Goal: Task Accomplishment & Management: Use online tool/utility

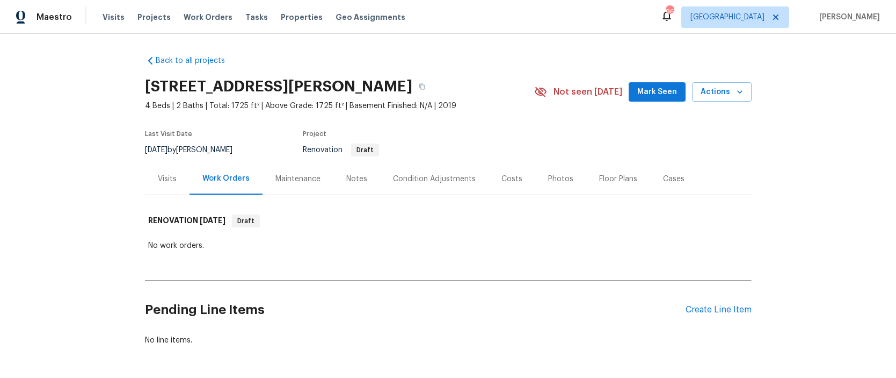
click at [162, 179] on div "Visits" at bounding box center [167, 178] width 19 height 11
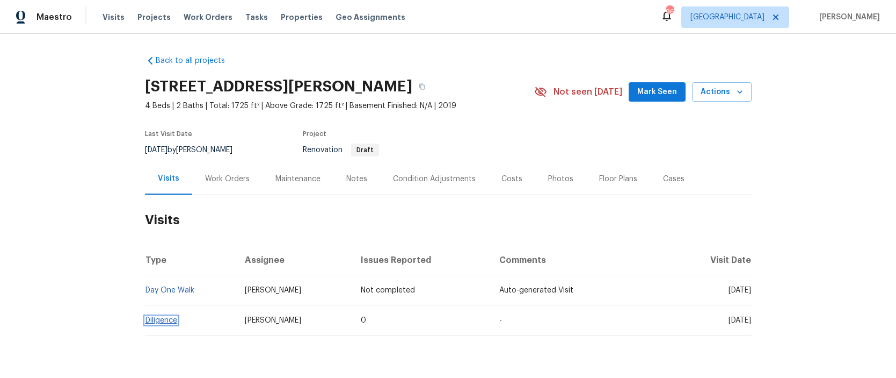
click at [157, 318] on link "Diligence" at bounding box center [162, 320] width 32 height 8
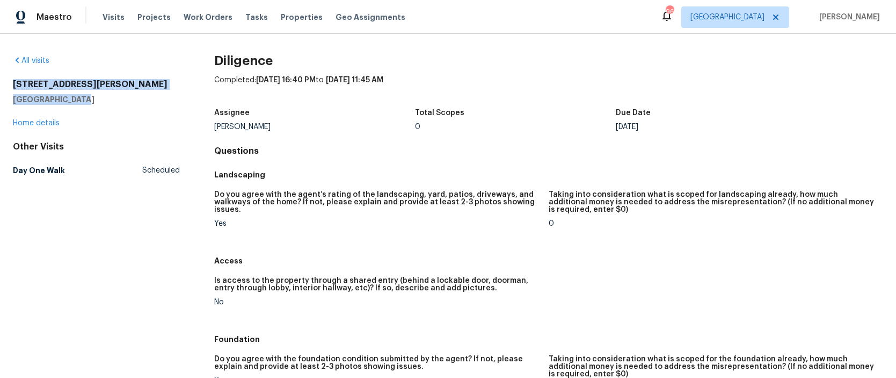
drag, startPoint x: 64, startPoint y: 94, endPoint x: 10, endPoint y: 83, distance: 55.4
click at [10, 83] on div "All visits [STREET_ADDRESS][PERSON_NAME] Home details Other Visits Day One Walk…" at bounding box center [448, 206] width 896 height 344
